Goal: Task Accomplishment & Management: Manage account settings

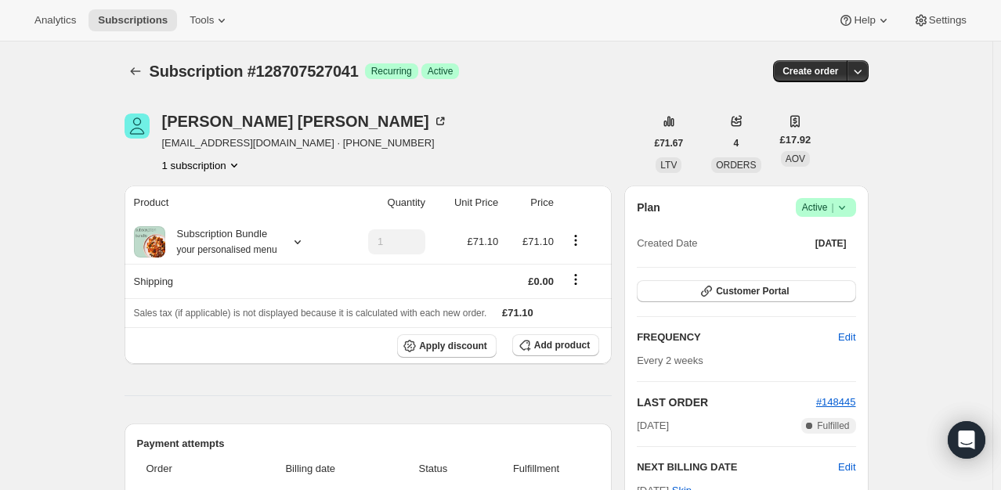
click at [840, 210] on icon at bounding box center [842, 208] width 16 height 16
click at [824, 262] on span "Cancel subscription" at bounding box center [831, 265] width 89 height 12
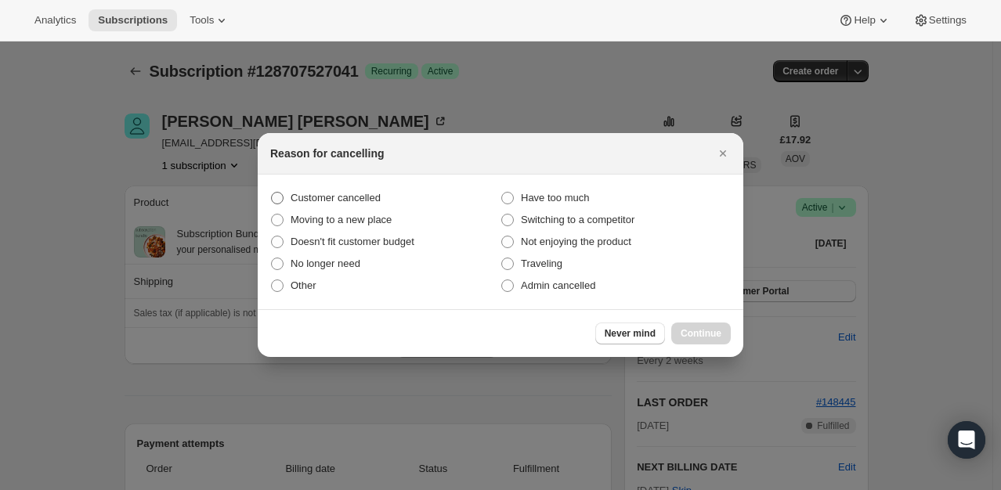
click at [348, 197] on span "Customer cancelled" at bounding box center [336, 198] width 90 height 12
click at [272, 193] on input "Customer cancelled" at bounding box center [271, 192] width 1 height 1
radio input "true"
click at [709, 340] on button "Continue" at bounding box center [701, 334] width 60 height 22
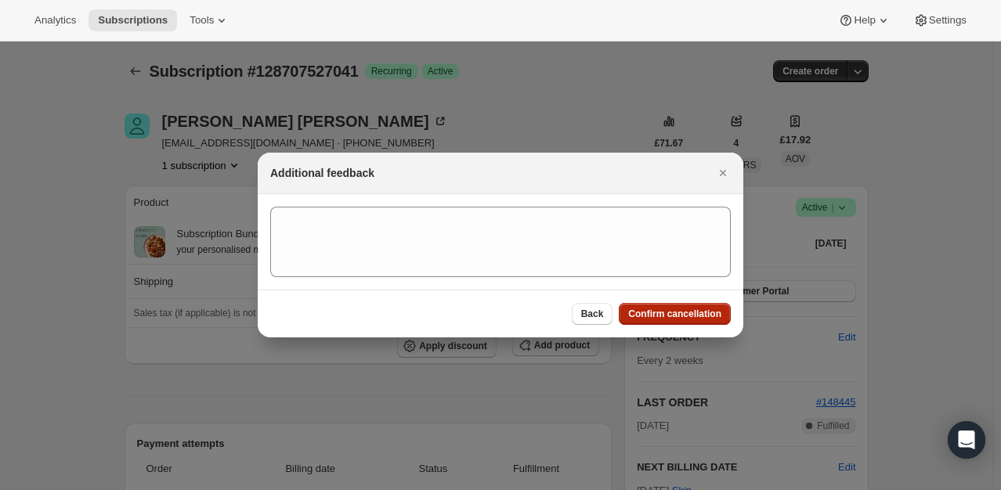
click at [697, 319] on span "Confirm cancellation" at bounding box center [674, 314] width 93 height 13
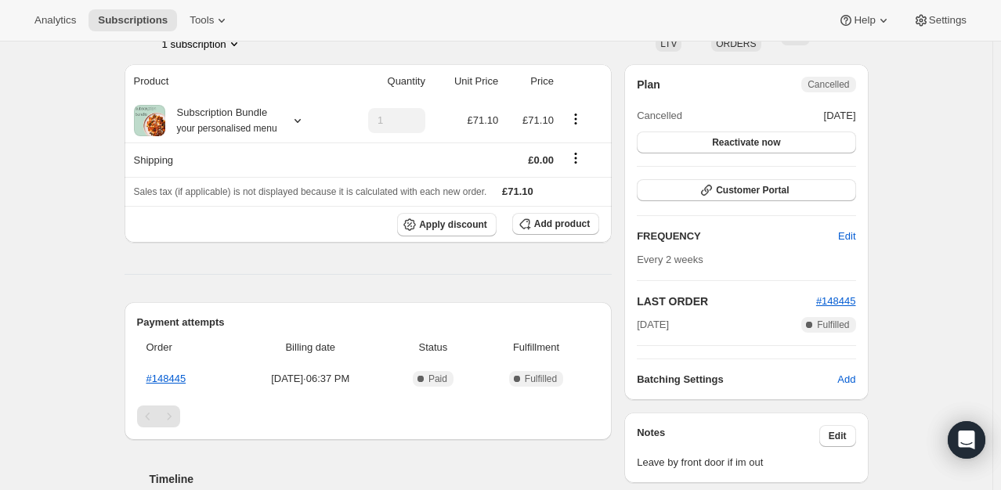
scroll to position [235, 0]
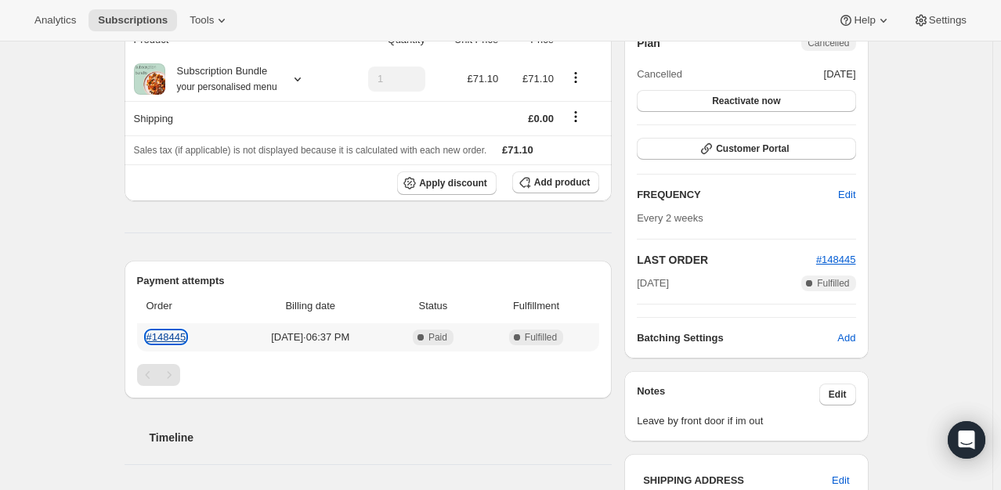
click at [162, 338] on link "#148445" at bounding box center [167, 337] width 40 height 12
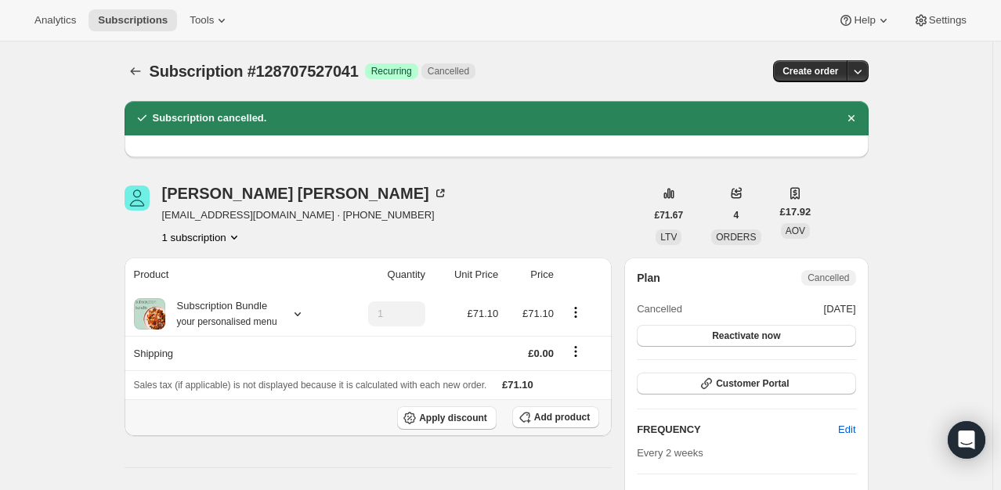
scroll to position [0, 0]
